Goal: Information Seeking & Learning: Learn about a topic

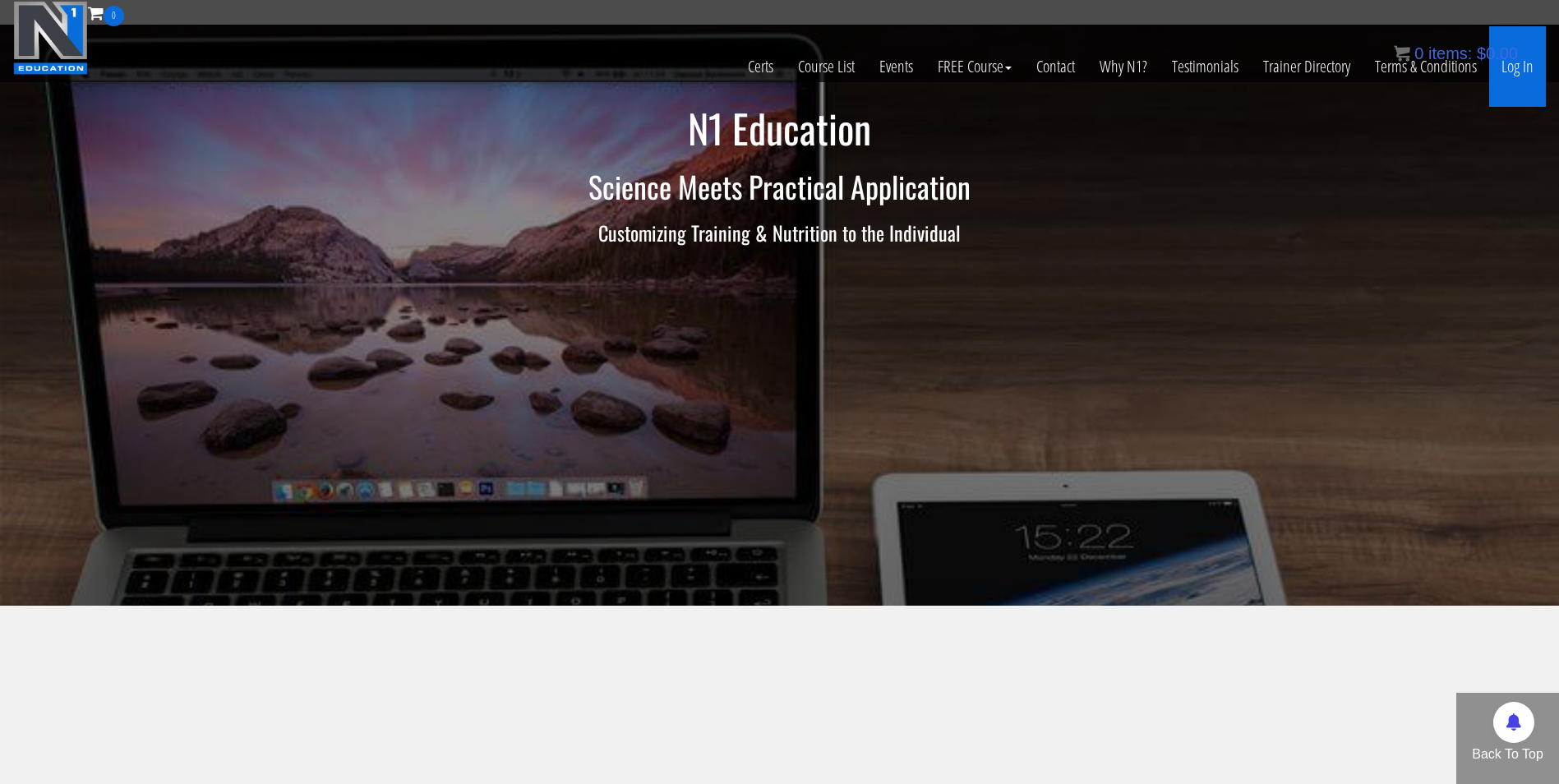
click at [1524, 64] on link "Log In" at bounding box center [1518, 66] width 57 height 80
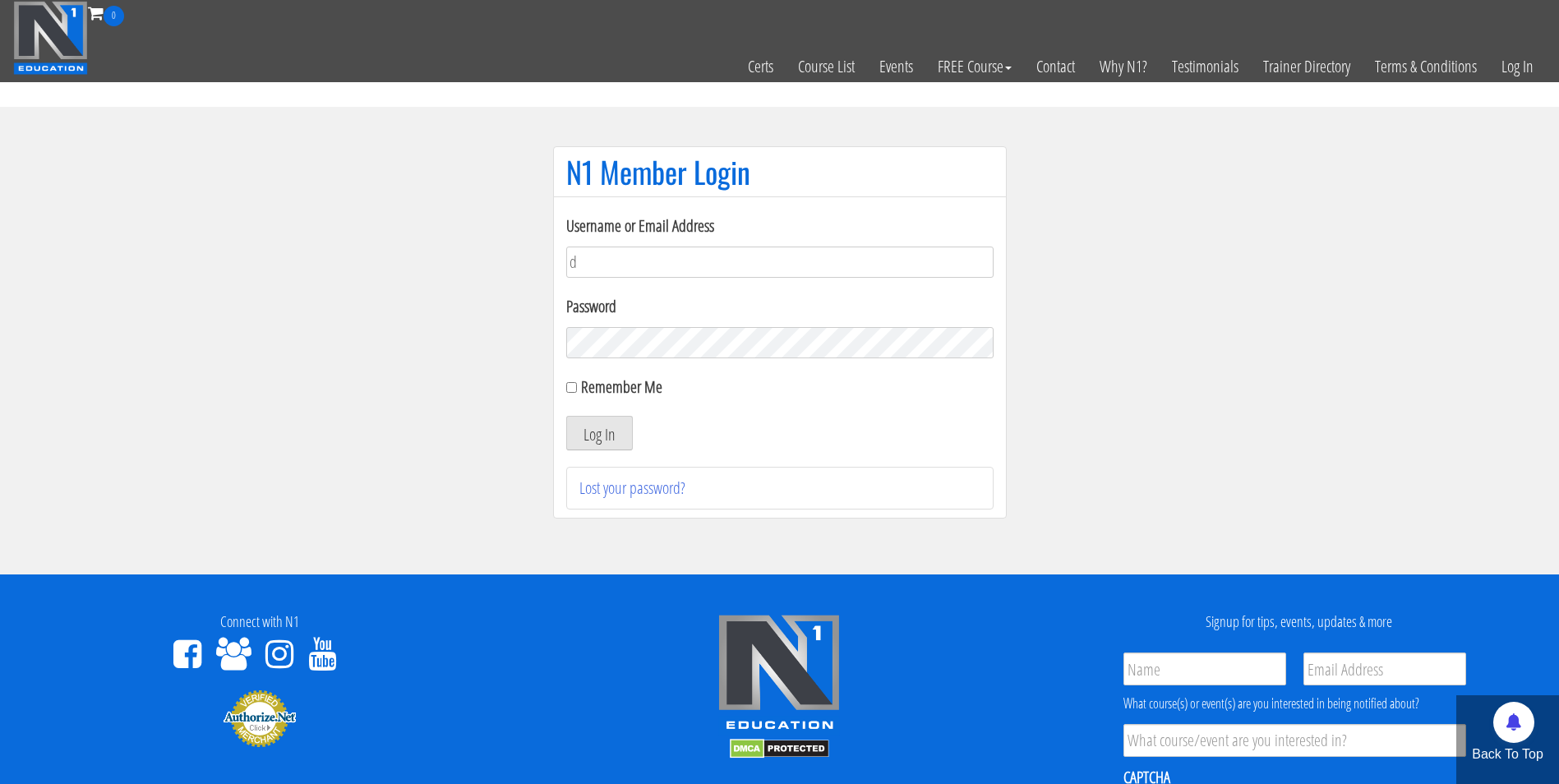
type input "[EMAIL_ADDRESS][DOMAIN_NAME]"
click at [566, 416] on button "Log In" at bounding box center [599, 433] width 67 height 35
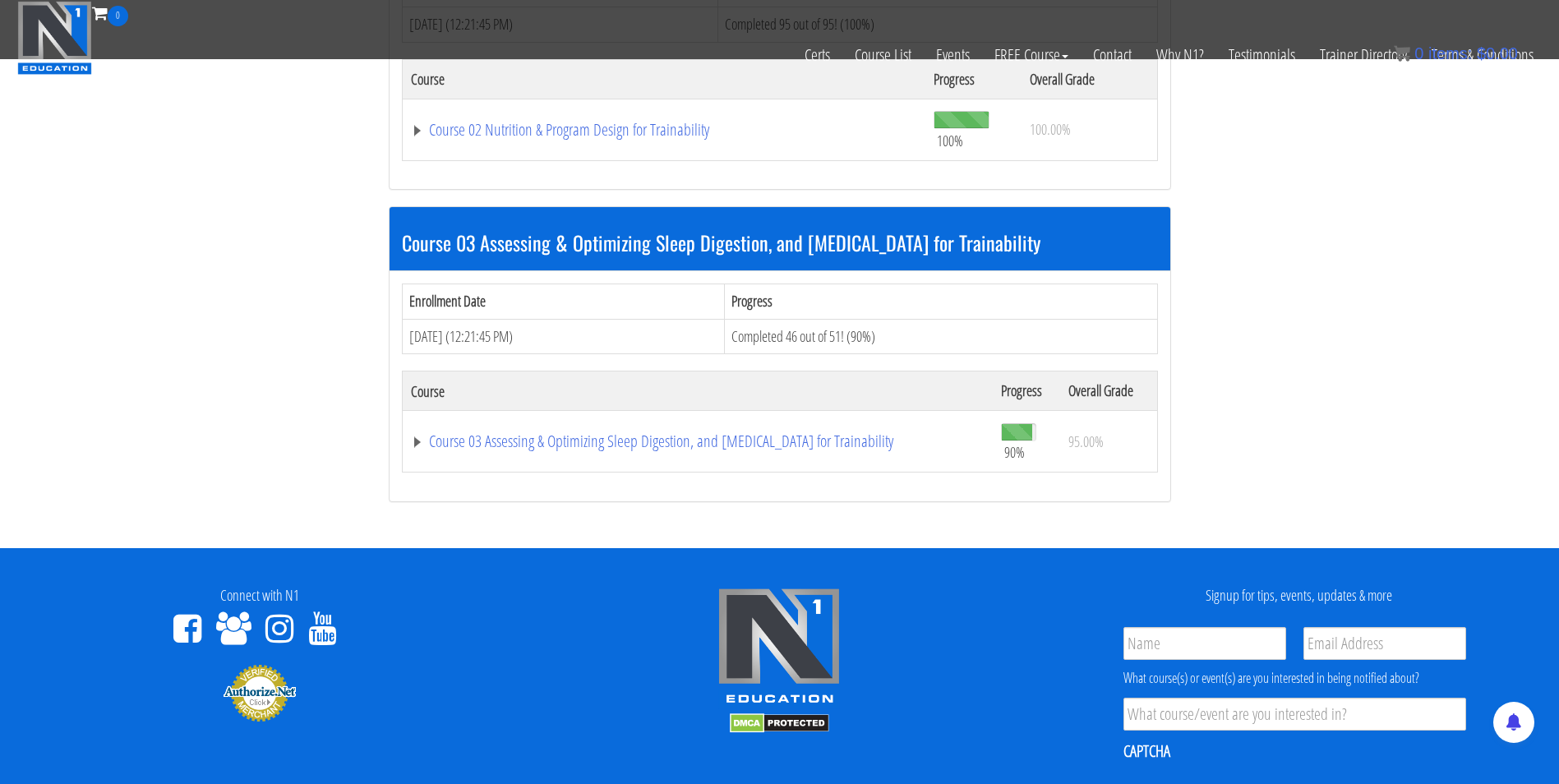
scroll to position [976, 0]
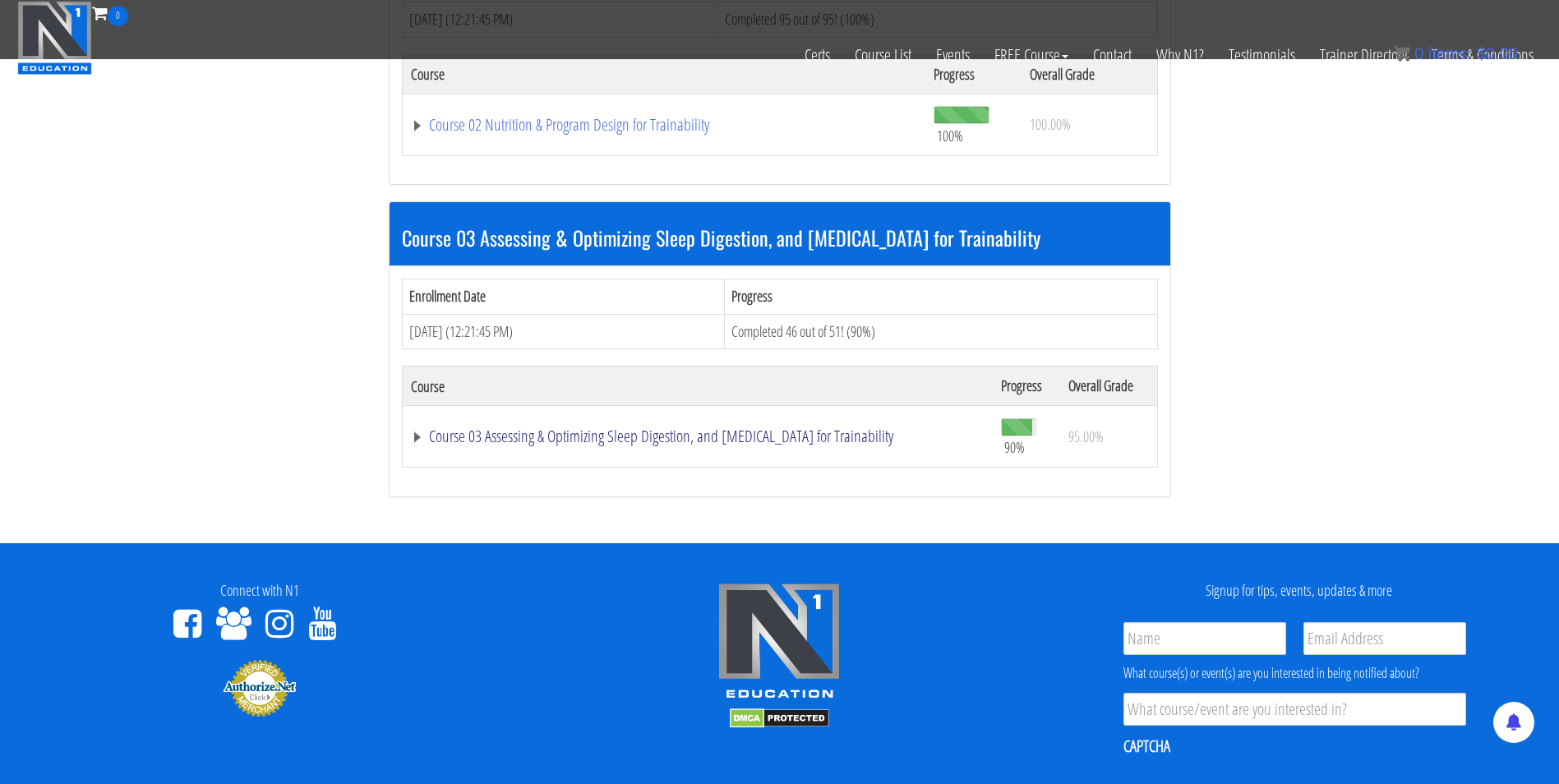
click at [664, 443] on link "Course 03 Assessing & Optimizing Sleep Digestion, and Stress Management for Tra…" at bounding box center [698, 436] width 574 height 16
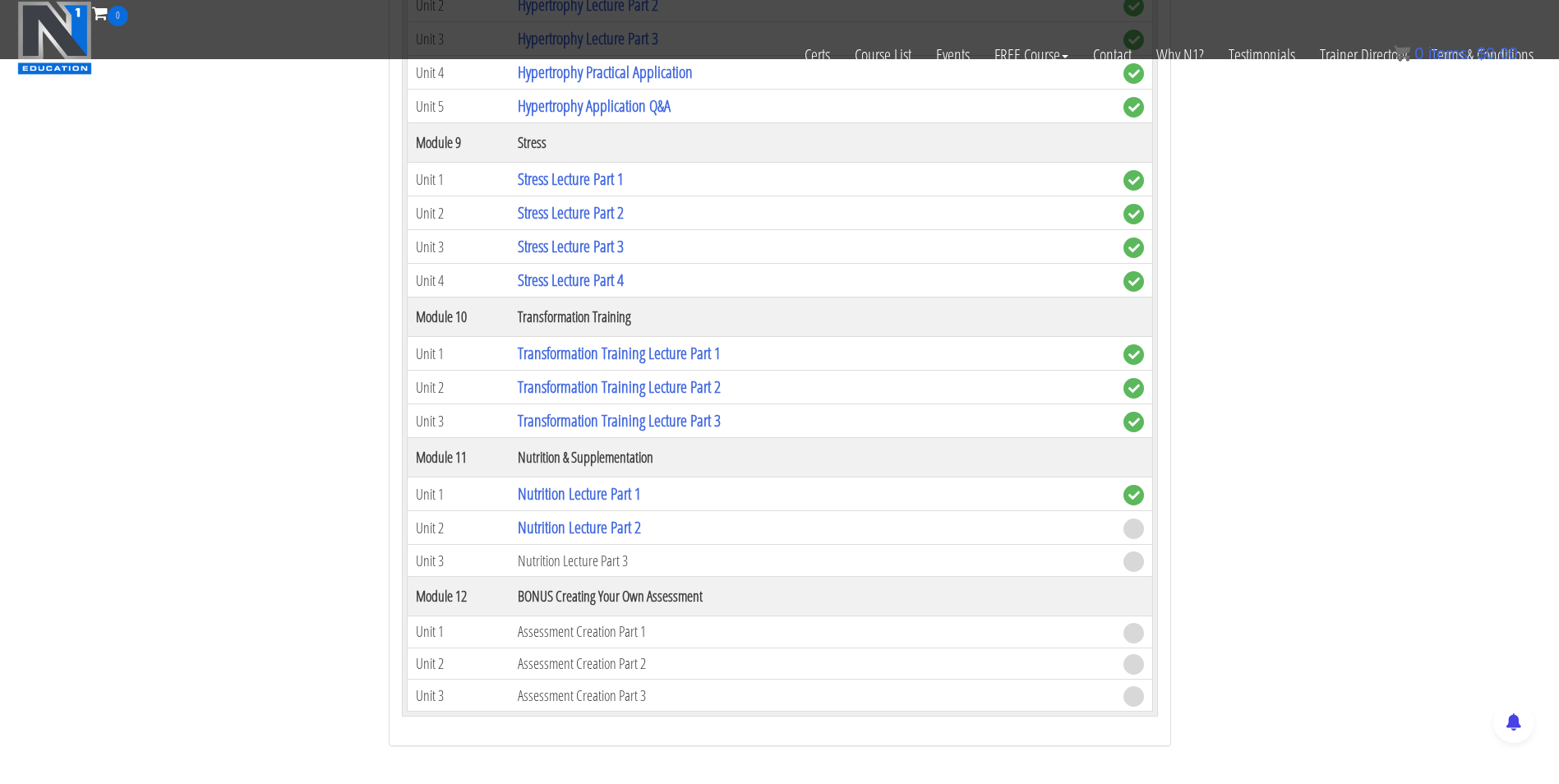
scroll to position [3022, 0]
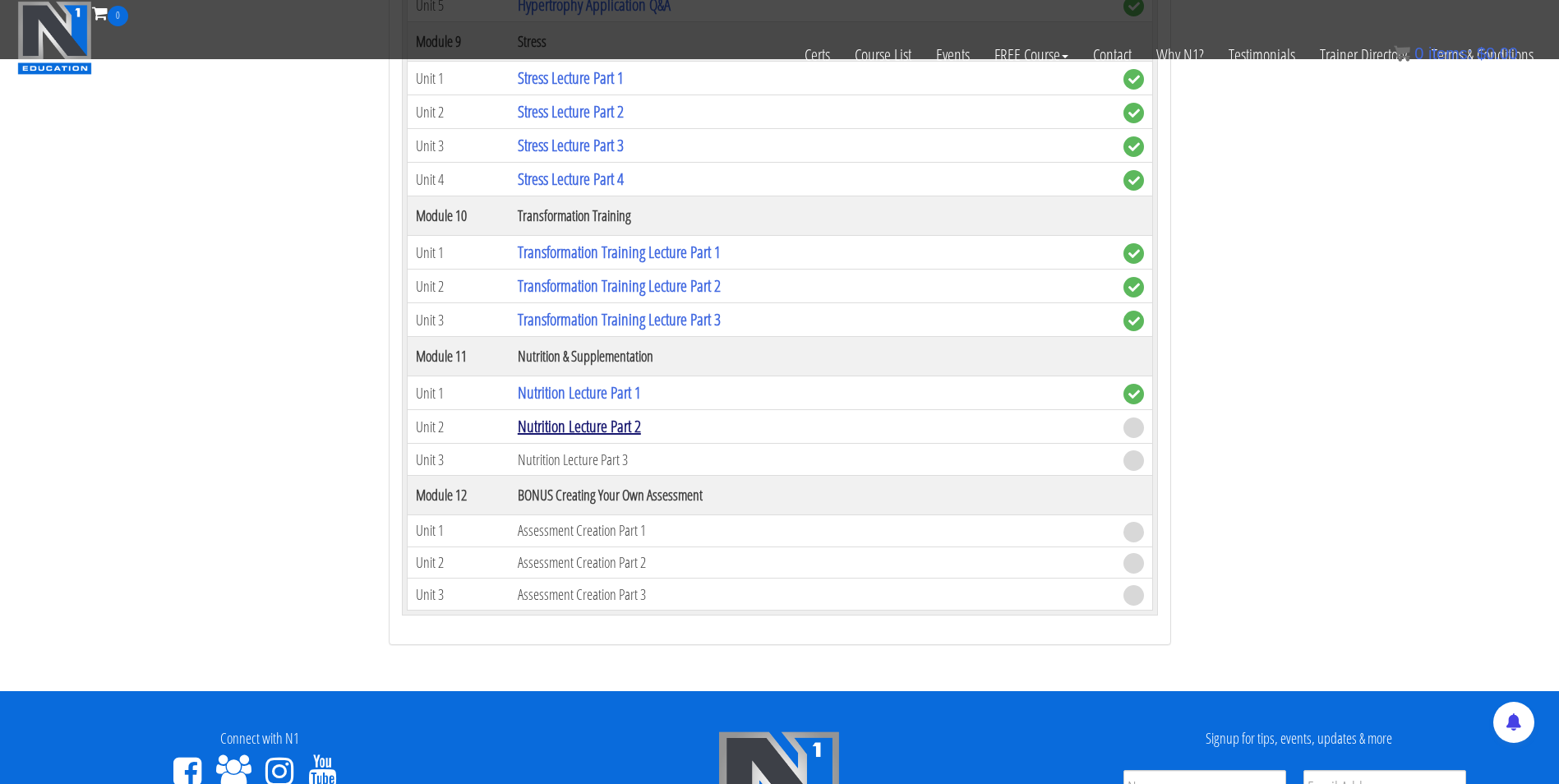
click at [533, 415] on link "Nutrition Lecture Part 2" at bounding box center [579, 426] width 124 height 22
